Goal: Book appointment/travel/reservation

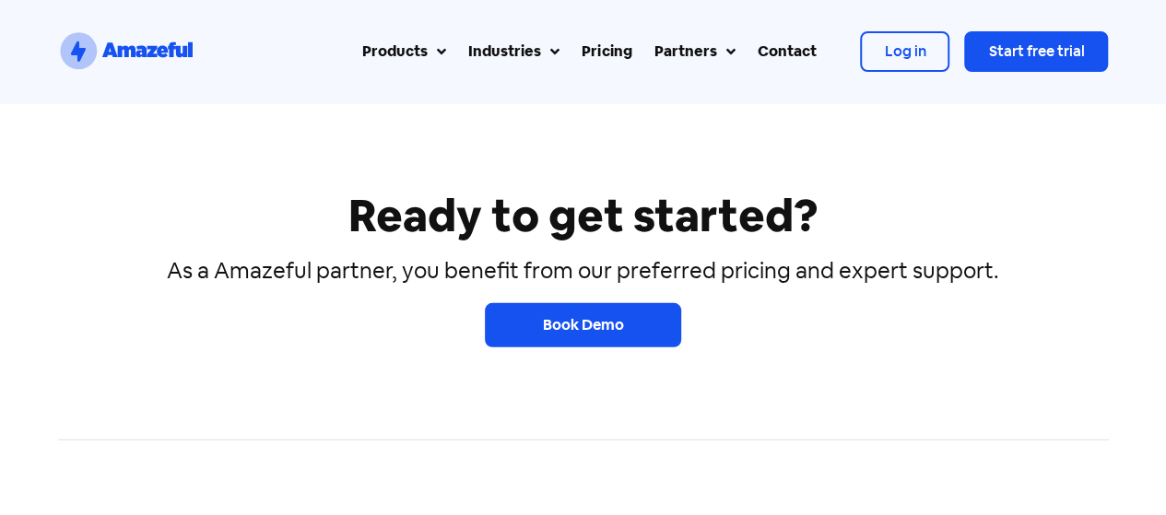
scroll to position [2519, 0]
click at [606, 325] on span "Book Demo" at bounding box center [583, 325] width 81 height 19
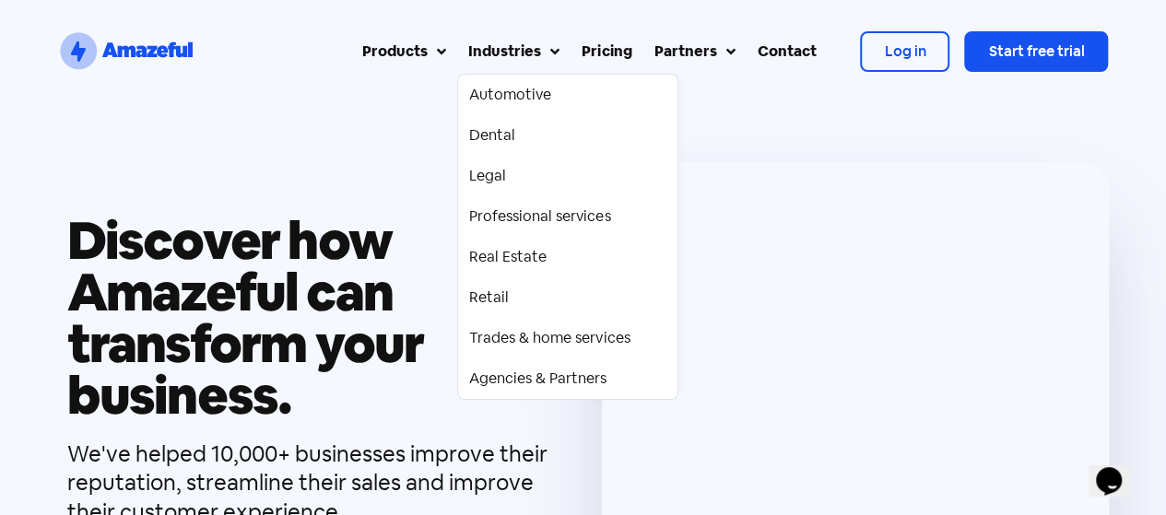
click at [247, 266] on h1 "Discover how Amazeful can transform your business." at bounding box center [320, 318] width 507 height 206
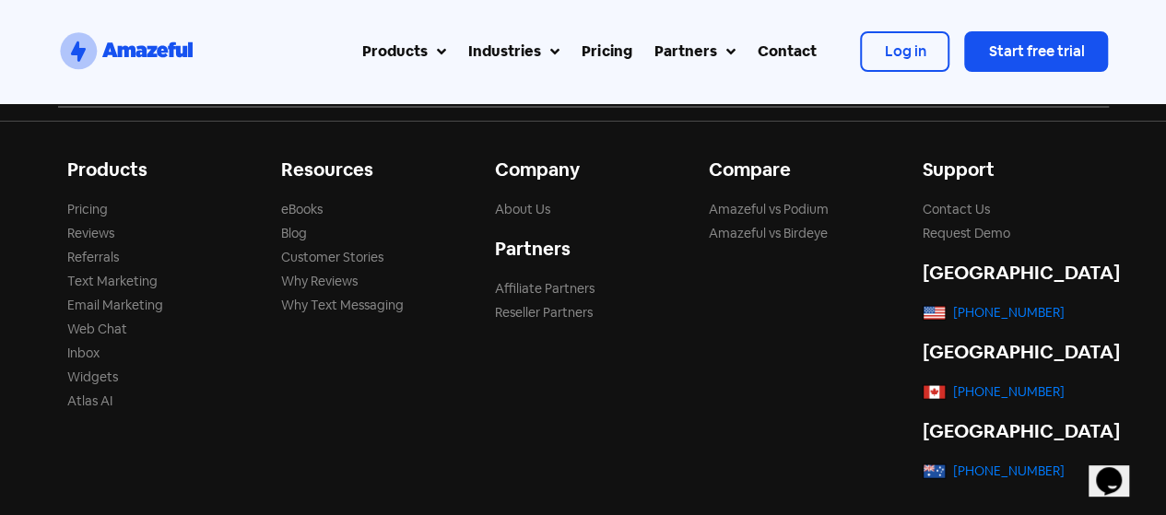
scroll to position [1744, 0]
click at [951, 223] on link "Request Demo" at bounding box center [966, 231] width 88 height 17
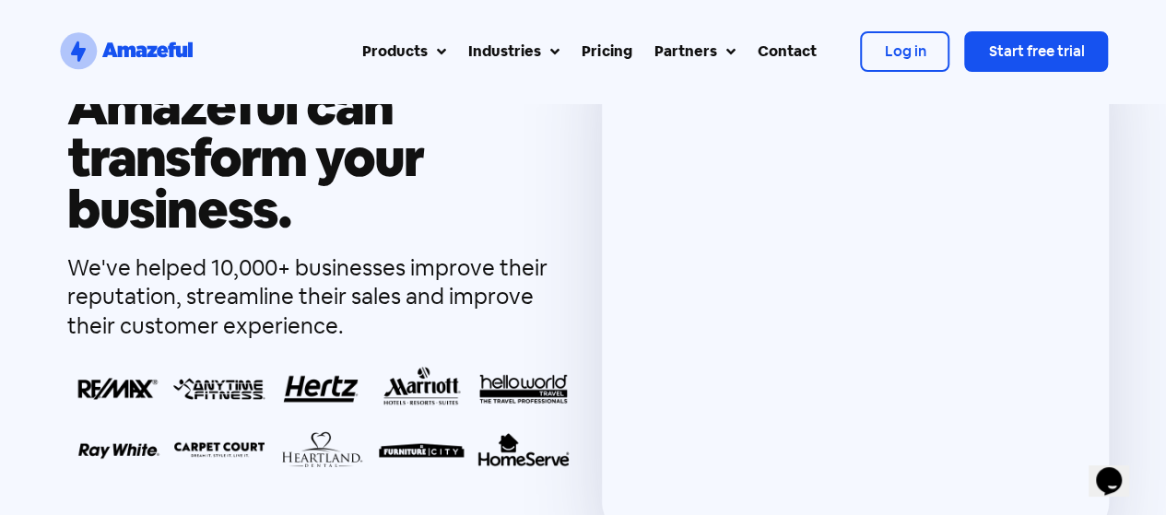
scroll to position [197, 0]
